Goal: Transaction & Acquisition: Purchase product/service

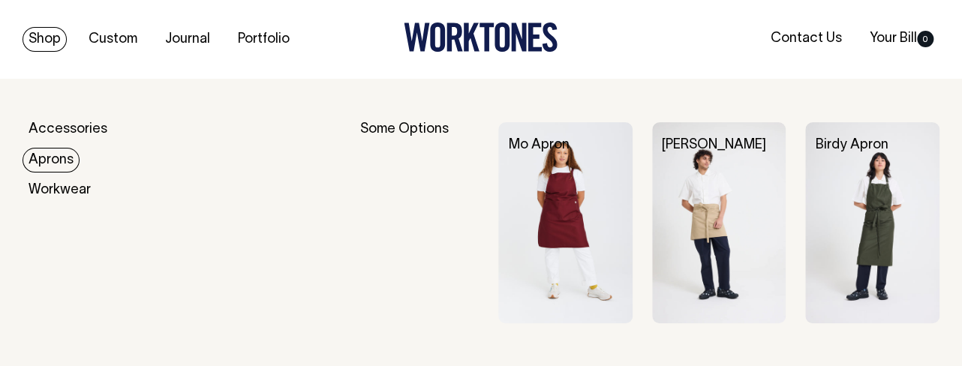
click at [51, 162] on link "Aprons" at bounding box center [51, 160] width 57 height 25
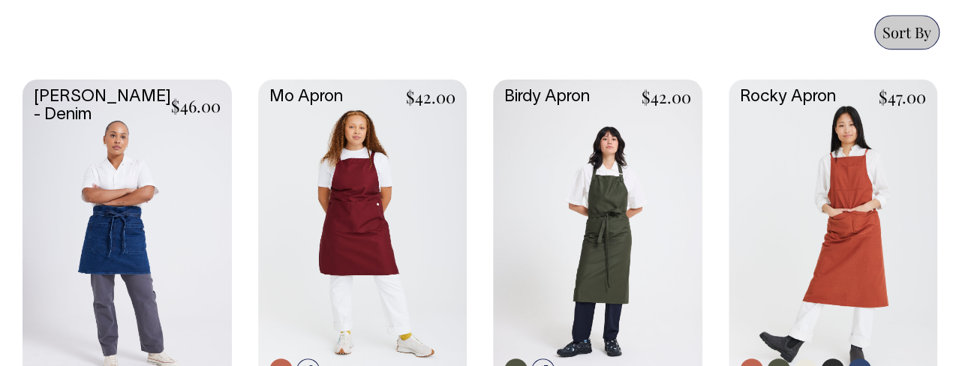
scroll to position [768, 0]
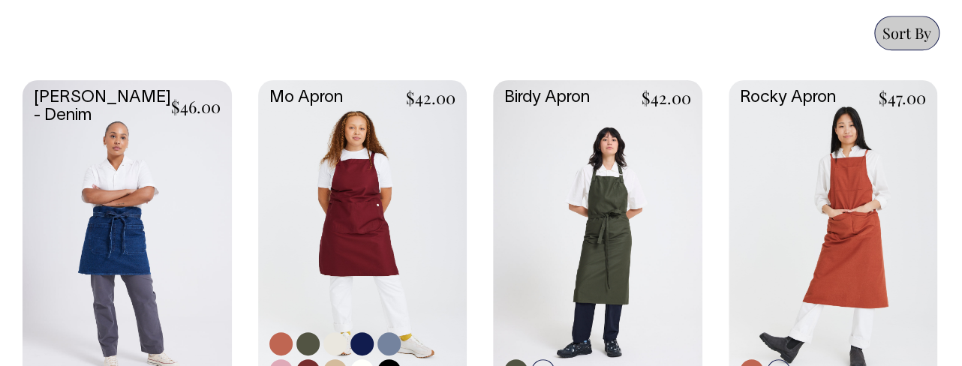
click at [362, 168] on link at bounding box center [362, 235] width 209 height 311
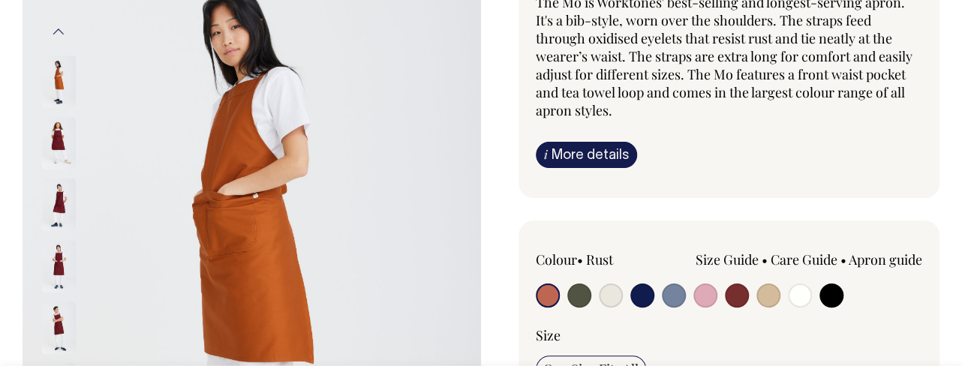
scroll to position [159, 0]
click at [764, 295] on input "radio" at bounding box center [768, 296] width 24 height 24
radio input "true"
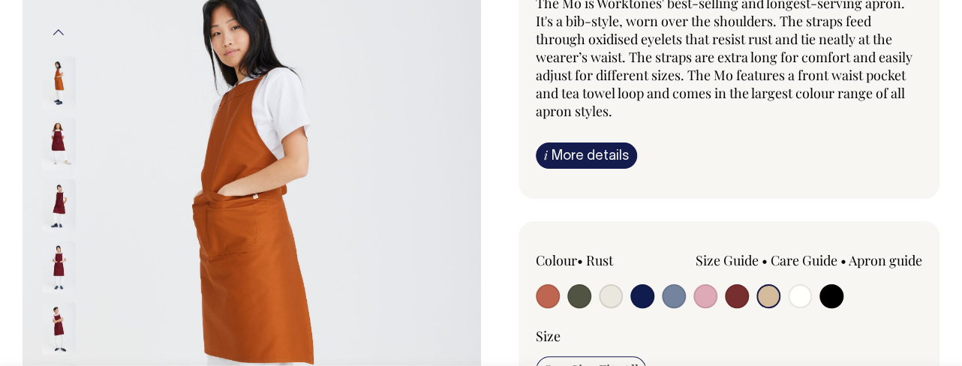
radio input "true"
select select "Khaki"
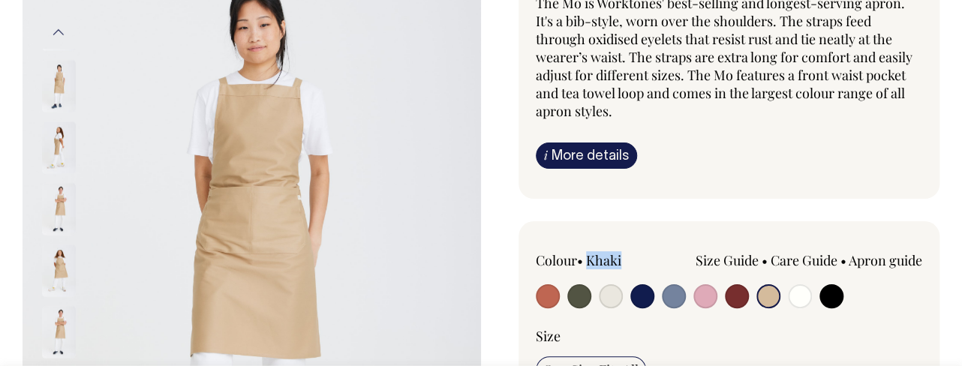
drag, startPoint x: 630, startPoint y: 260, endPoint x: 591, endPoint y: 260, distance: 39.0
click at [591, 260] on div "Colour • Khaki" at bounding box center [613, 260] width 155 height 18
copy div "Khaki"
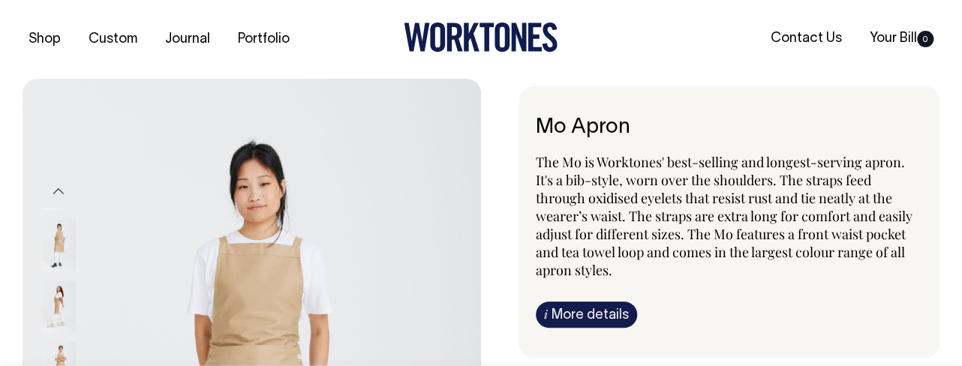
drag, startPoint x: 539, startPoint y: 123, endPoint x: 627, endPoint y: 126, distance: 87.8
click at [627, 126] on h6 "Mo Apron" at bounding box center [729, 127] width 386 height 23
copy h6 "Mo Apron"
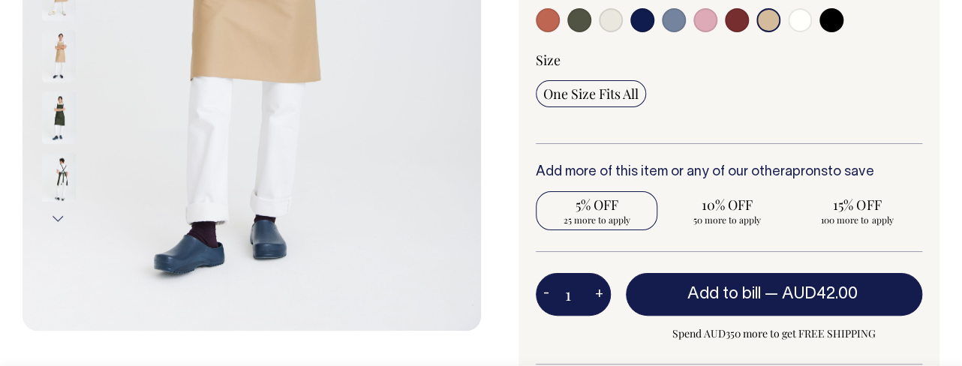
scroll to position [434, 0]
